Goal: Information Seeking & Learning: Learn about a topic

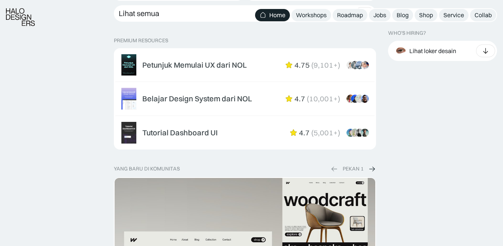
scroll to position [1185, 0]
click at [425, 17] on div "Shop" at bounding box center [426, 15] width 14 height 8
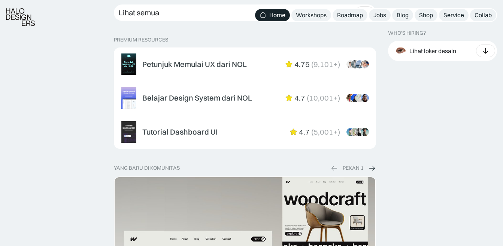
scroll to position [1185, 0]
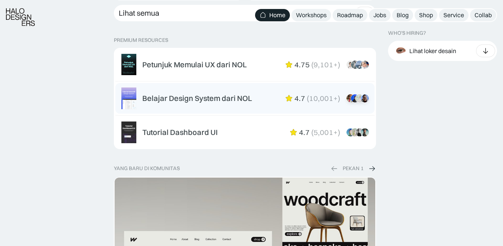
click at [190, 99] on div "Belajar Design System dari NOL" at bounding box center [197, 98] width 110 height 9
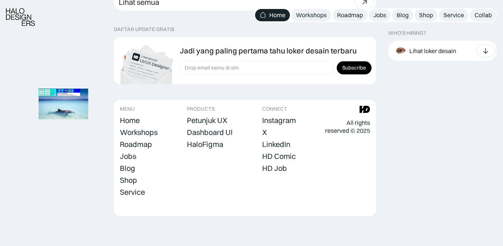
scroll to position [2180, 0]
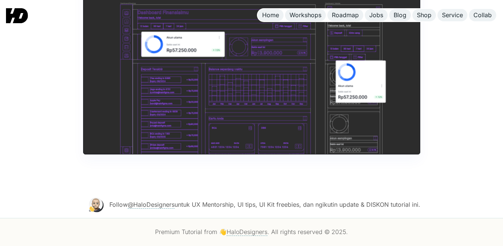
scroll to position [3726, 0]
